Goal: Find specific fact: Find contact information

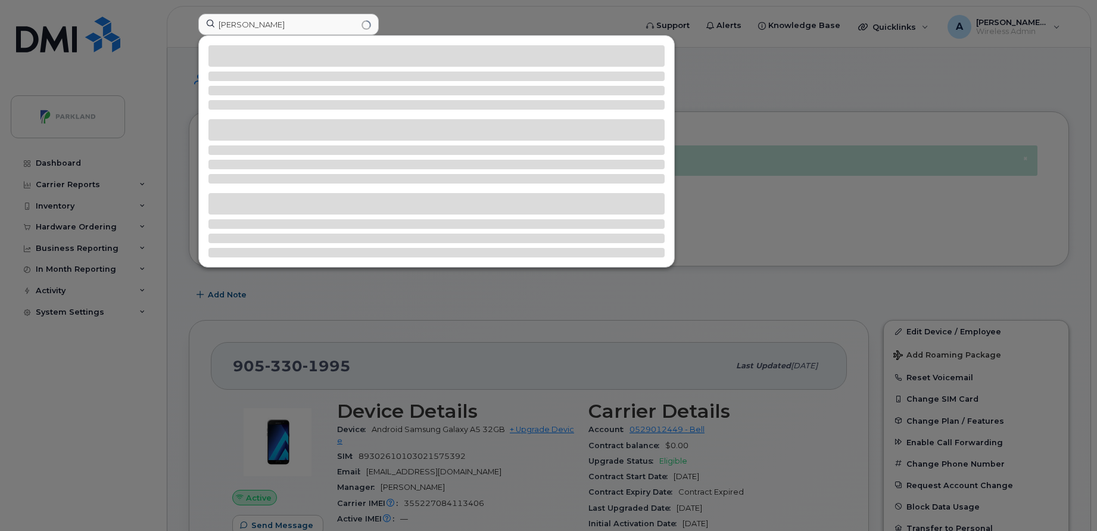
scroll to position [332, 0]
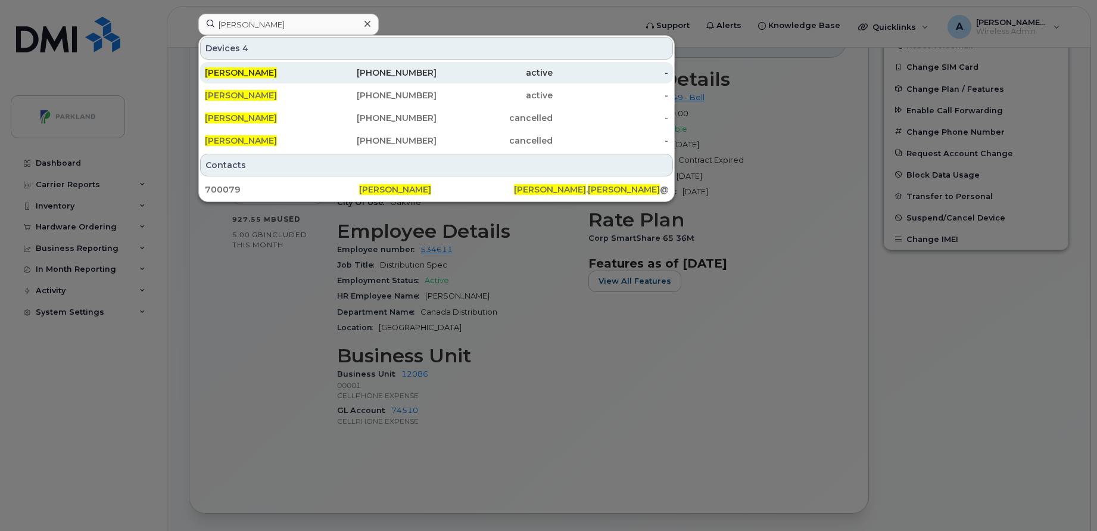
type input "[PERSON_NAME]"
click at [437, 66] on div "[PHONE_NUMBER]" at bounding box center [495, 72] width 116 height 21
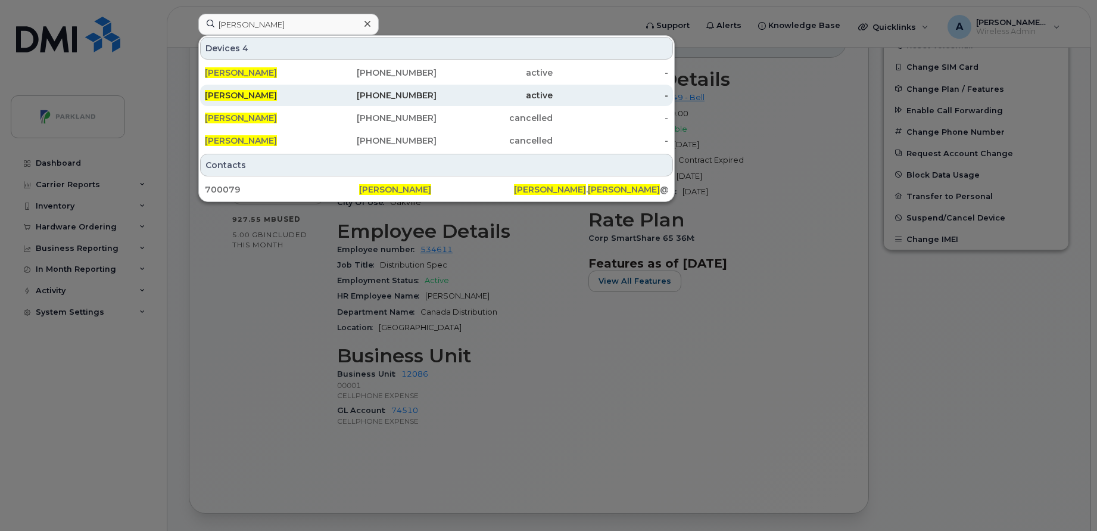
click at [437, 90] on div "[PHONE_NUMBER]" at bounding box center [495, 95] width 116 height 21
